Goal: Task Accomplishment & Management: Manage account settings

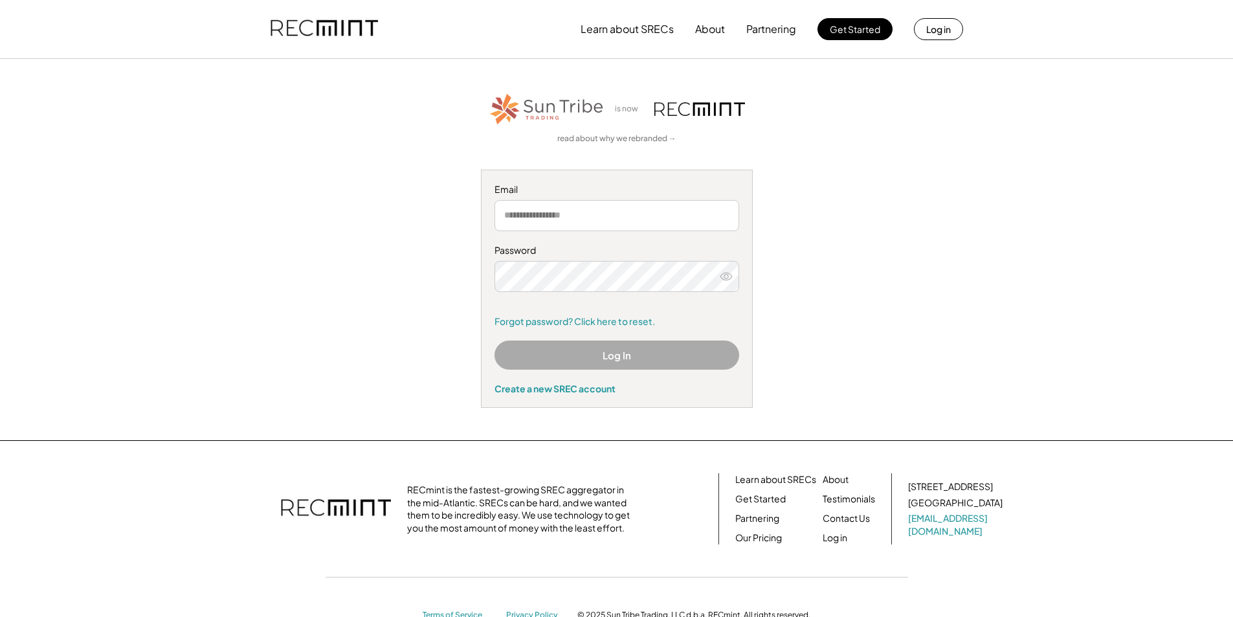
click at [568, 217] on input "email" at bounding box center [617, 215] width 245 height 31
type input "**********"
click at [568, 368] on button "Log In" at bounding box center [617, 354] width 245 height 29
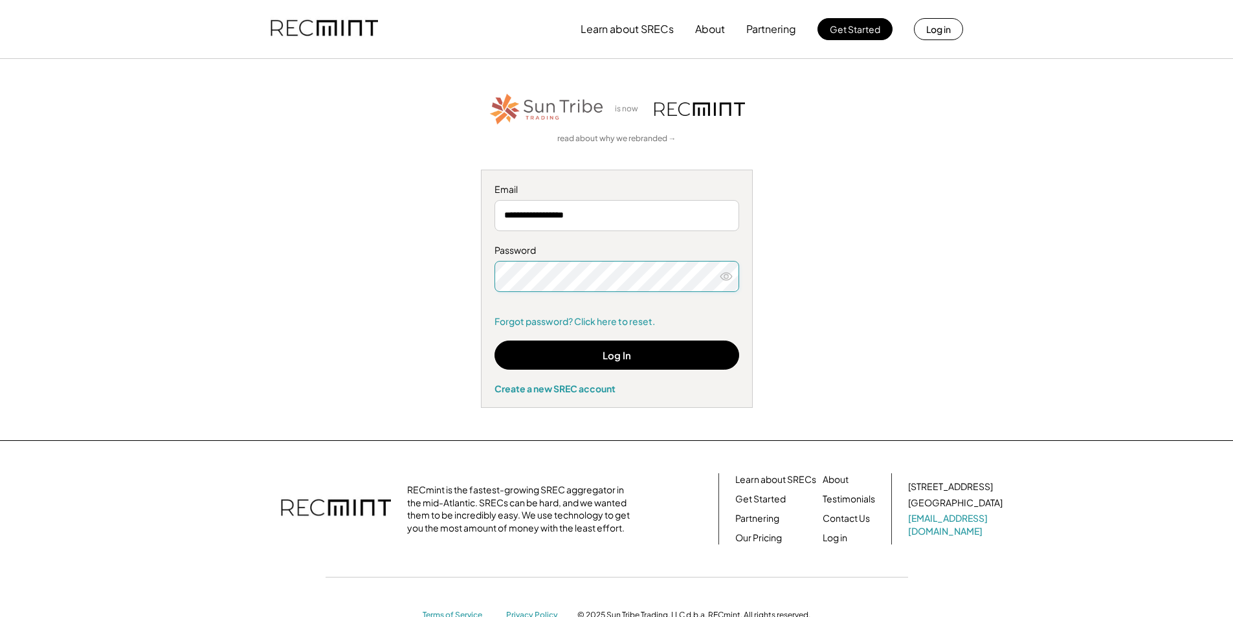
click at [730, 283] on button at bounding box center [726, 276] width 19 height 19
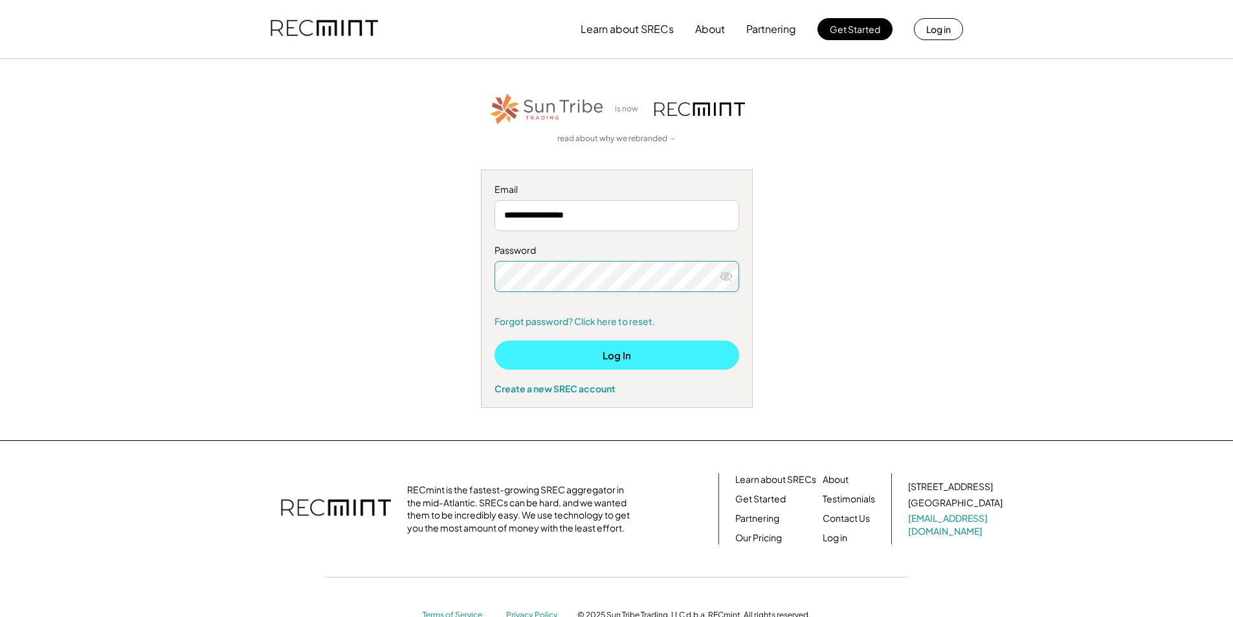
click at [580, 348] on button "Log In" at bounding box center [617, 354] width 245 height 29
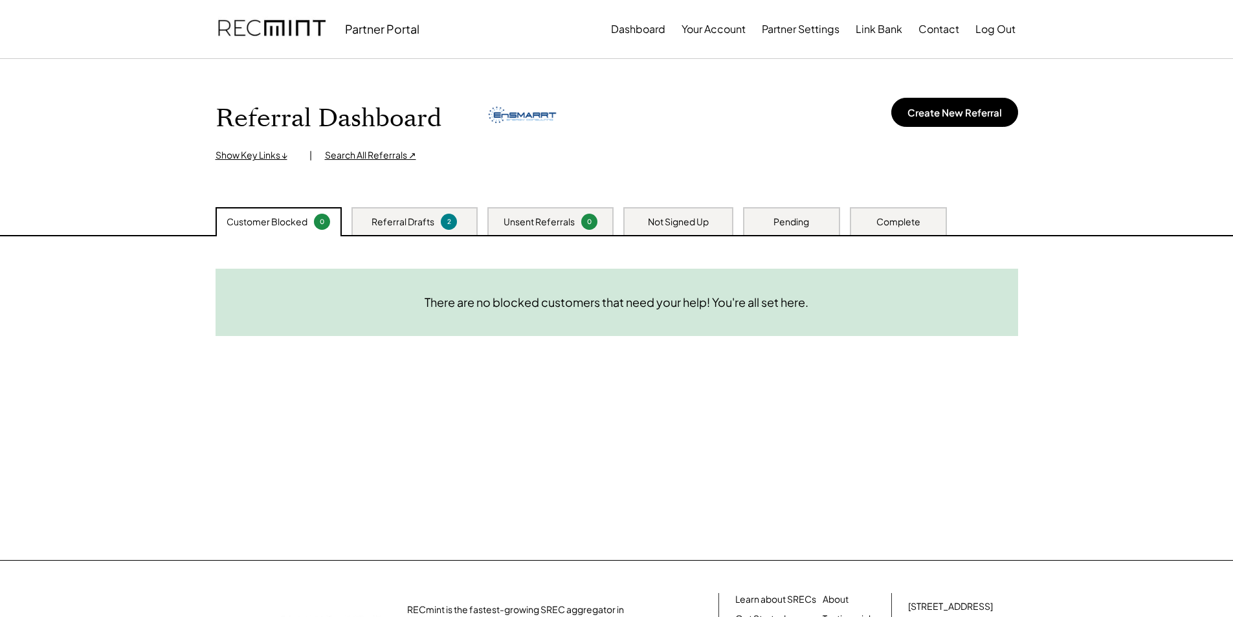
click at [417, 223] on div "Referral Drafts" at bounding box center [403, 222] width 63 height 13
